Goal: Information Seeking & Learning: Learn about a topic

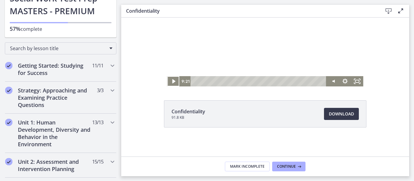
scroll to position [68, 0]
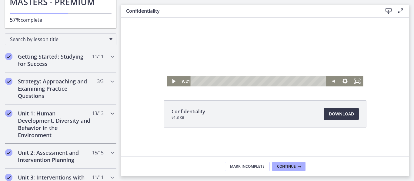
click at [109, 113] on icon "Chapters" at bounding box center [112, 113] width 7 height 7
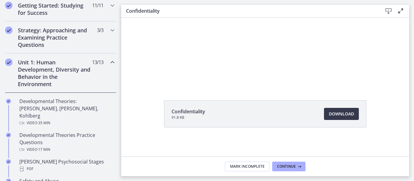
scroll to position [119, 0]
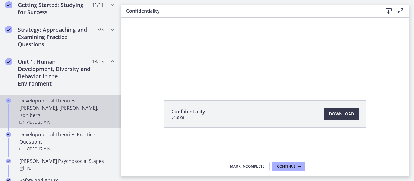
click at [50, 95] on link "Developmental Theories: [PERSON_NAME], [PERSON_NAME], Kohlberg Video · 35 min" at bounding box center [60, 112] width 121 height 34
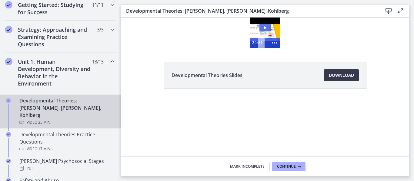
click at [270, 31] on icon "Play Video: crt89dfaoh5c72tgt07g.mp4" at bounding box center [265, 27] width 12 height 7
click at [267, 28] on div at bounding box center [265, 33] width 30 height 30
click at [405, 10] on div "Developmental Theories: [PERSON_NAME], [PERSON_NAME], Kohlberg Download Enable …" at bounding box center [265, 11] width 288 height 13
click at [401, 10] on icon at bounding box center [400, 10] width 7 height 7
